Goal: Check status: Check status

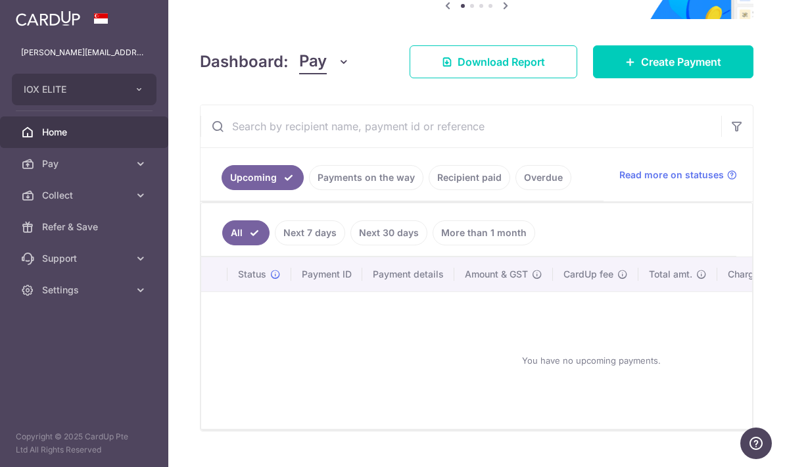
scroll to position [150, 0]
click at [429, 189] on link "Recipient paid" at bounding box center [470, 176] width 82 height 25
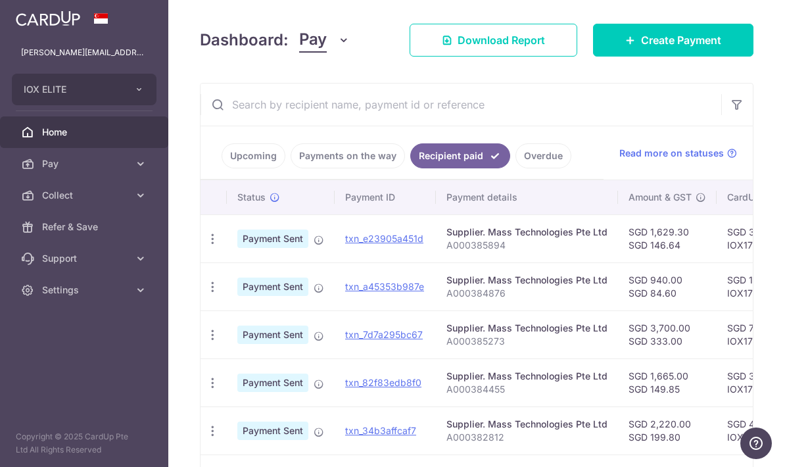
scroll to position [178, 0]
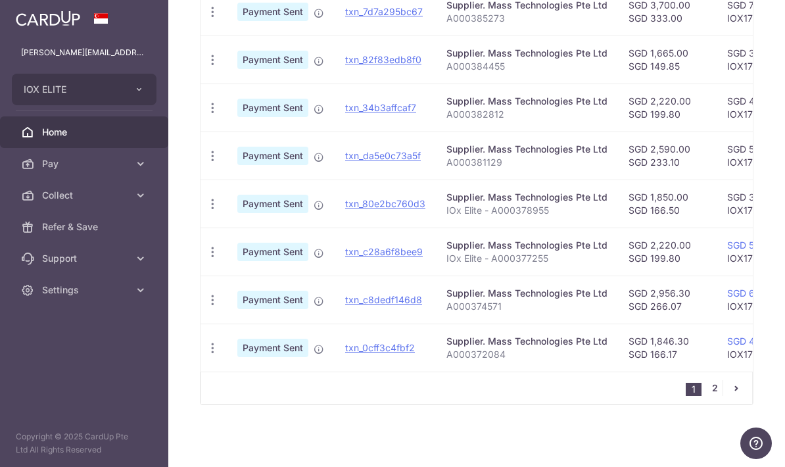
click at [717, 396] on link "2" at bounding box center [715, 388] width 16 height 16
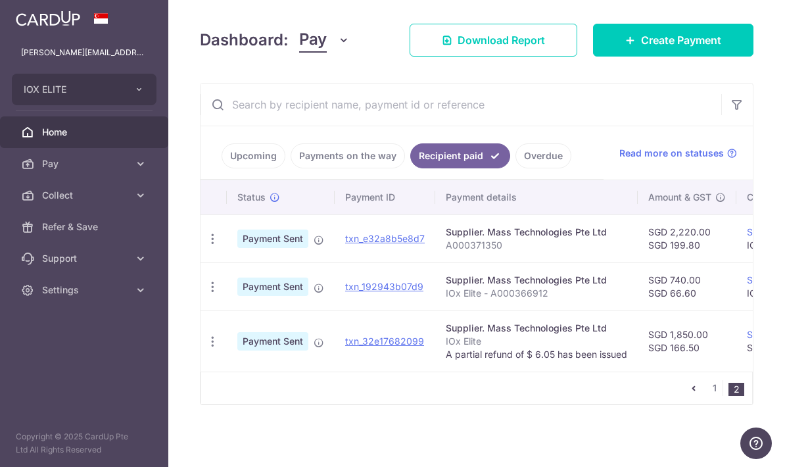
scroll to position [0, 0]
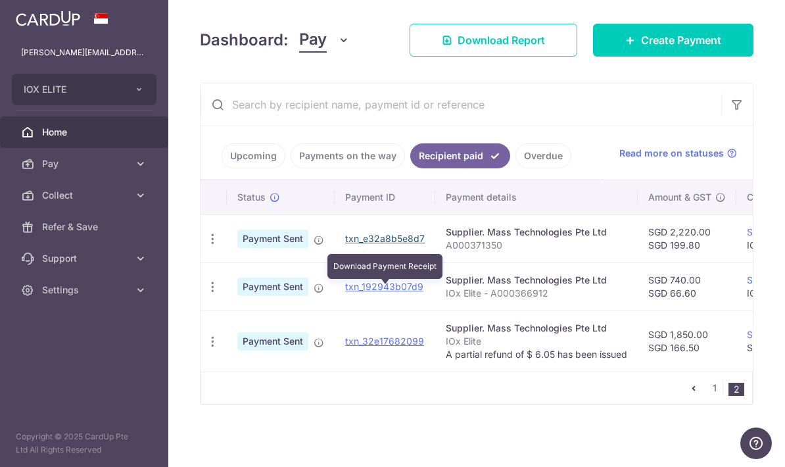
click at [345, 244] on link "txn_e32a8b5e8d7" at bounding box center [385, 238] width 80 height 11
click at [446, 252] on p "A000371350" at bounding box center [537, 245] width 182 height 13
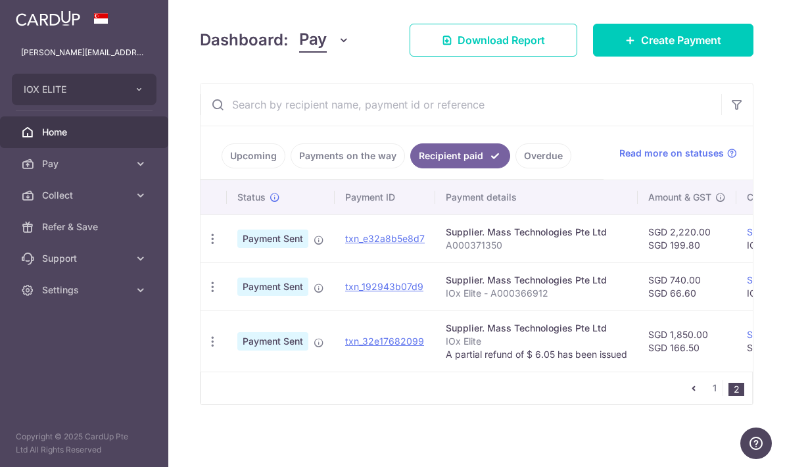
click at [446, 239] on div "Supplier. Mass Technologies Pte Ltd" at bounding box center [537, 232] width 182 height 13
click at [237, 248] on span "Payment Sent" at bounding box center [272, 239] width 71 height 18
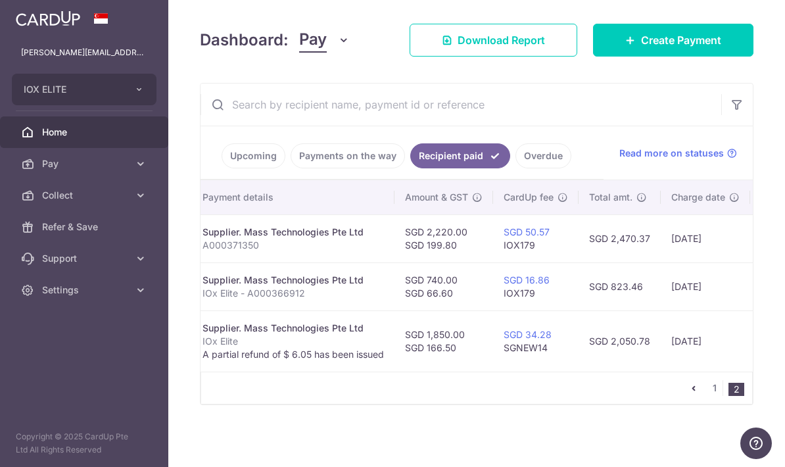
scroll to position [0, 243]
click at [751, 262] on td "[DATE]" at bounding box center [788, 238] width 75 height 48
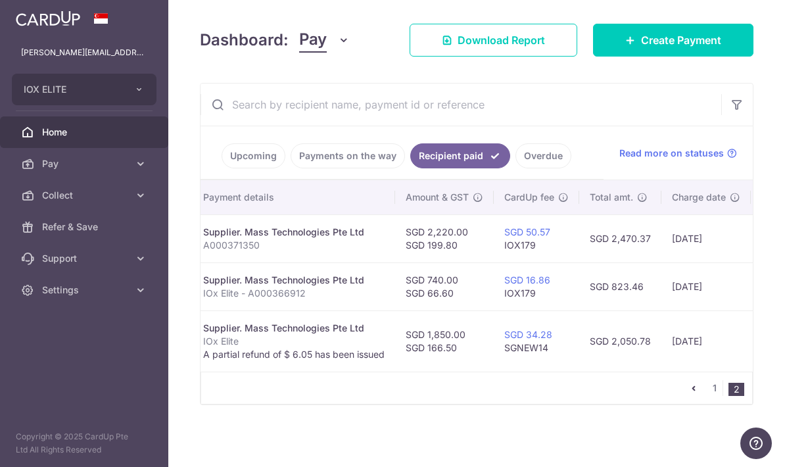
click at [751, 262] on td "[DATE]" at bounding box center [788, 238] width 75 height 48
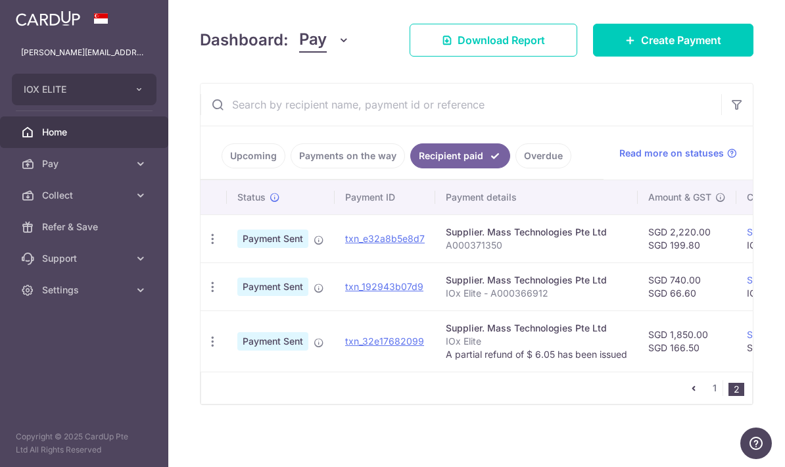
scroll to position [0, 0]
copy p "A000371350"
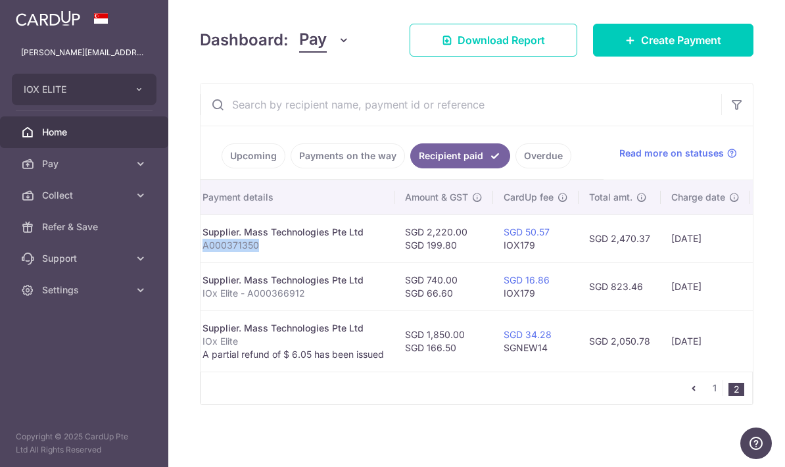
scroll to position [0, 243]
click at [714, 396] on link "1" at bounding box center [715, 388] width 16 height 16
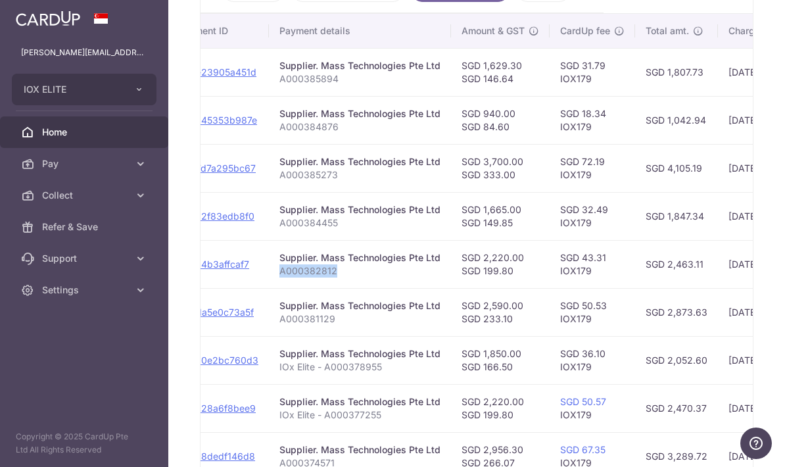
scroll to position [334, 0]
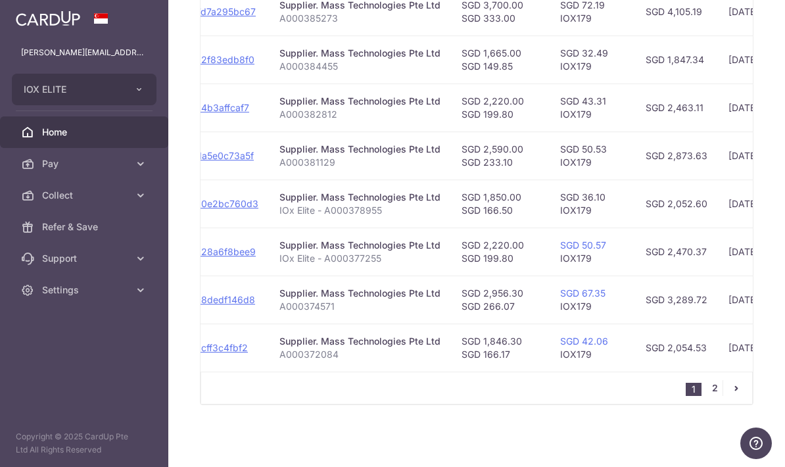
click at [716, 396] on link "2" at bounding box center [715, 388] width 16 height 16
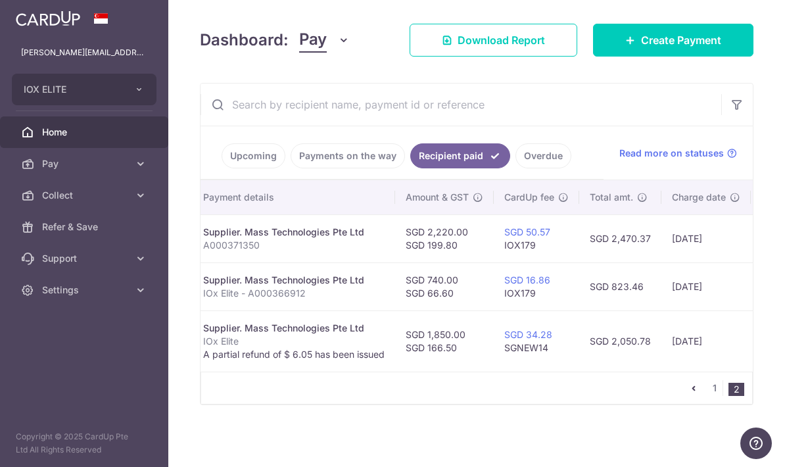
scroll to position [172, 0]
click at [720, 396] on link "1" at bounding box center [715, 388] width 16 height 16
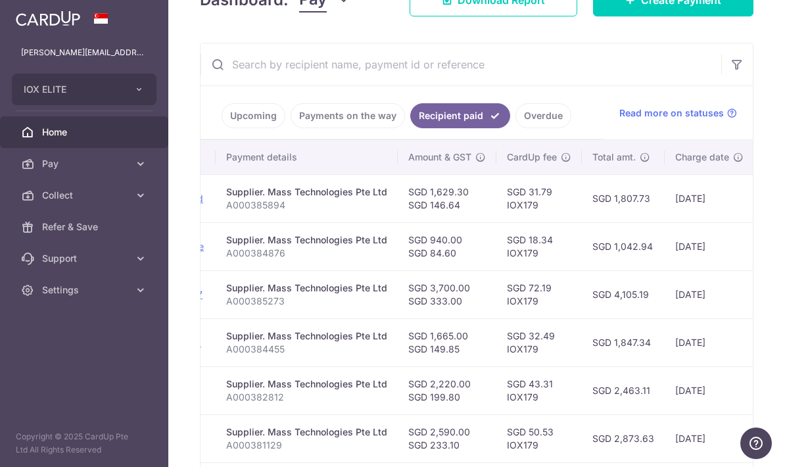
scroll to position [214, 0]
